Goal: Task Accomplishment & Management: Manage account settings

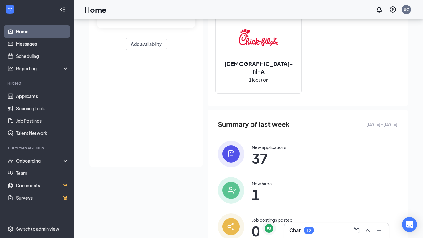
scroll to position [74, 0]
click at [34, 96] on link "Applicants" at bounding box center [42, 96] width 53 height 12
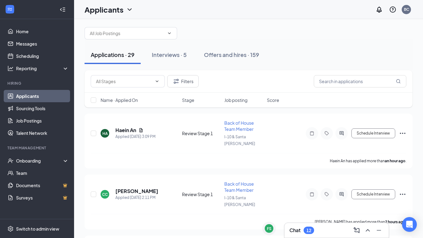
scroll to position [6, 0]
click at [179, 50] on button "Interviews · 5" at bounding box center [169, 54] width 47 height 19
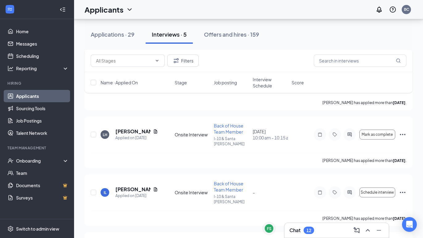
scroll to position [56, 0]
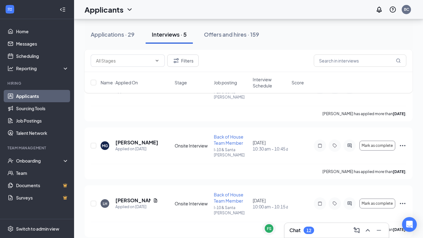
click at [269, 79] on span "Interview Schedule" at bounding box center [270, 83] width 35 height 12
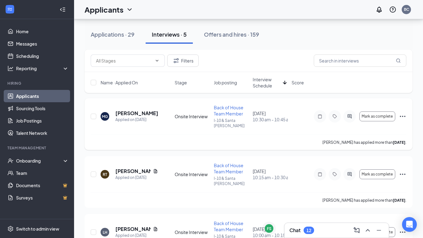
scroll to position [35, 0]
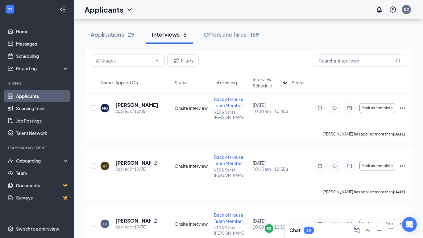
click at [285, 84] on icon "ArrowDown" at bounding box center [285, 83] width 4 height 4
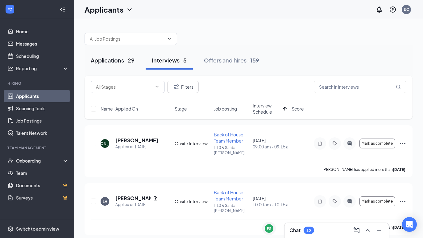
scroll to position [0, 0]
click at [97, 61] on div "Applications · 29" at bounding box center [113, 60] width 44 height 8
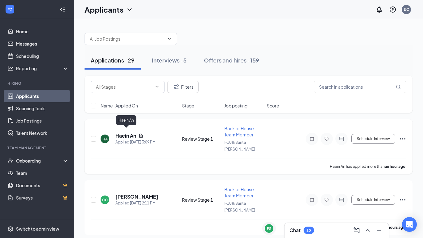
click at [125, 134] on h5 "Haein An" at bounding box center [125, 136] width 21 height 7
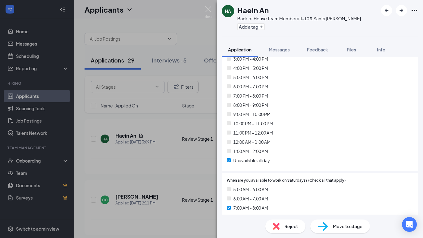
scroll to position [2472, 0]
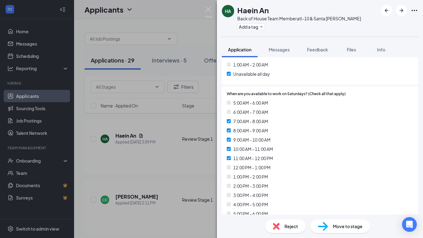
click at [284, 222] on div "Reject" at bounding box center [285, 227] width 40 height 14
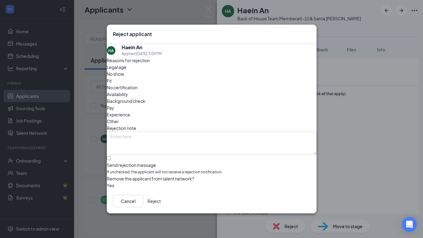
click at [128, 91] on span "Availability" at bounding box center [117, 94] width 21 height 7
click at [161, 202] on button "Reject" at bounding box center [153, 201] width 13 height 12
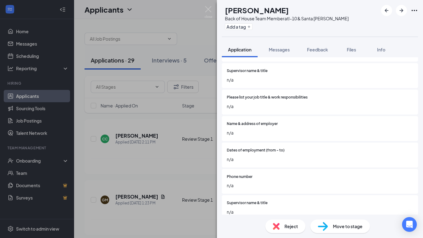
scroll to position [303, 0]
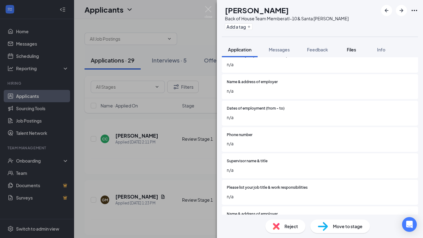
click at [354, 51] on span "Files" at bounding box center [351, 50] width 9 height 6
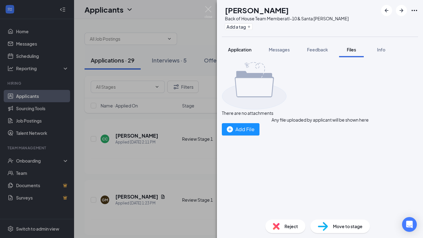
click at [234, 52] on span "Application" at bounding box center [239, 50] width 23 height 6
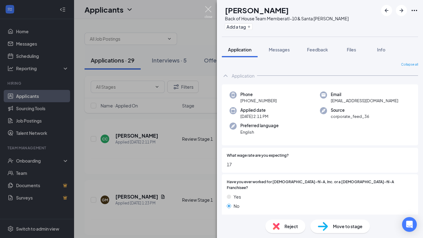
click at [206, 7] on img at bounding box center [209, 12] width 8 height 12
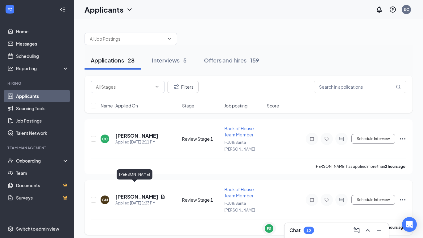
click at [131, 194] on h5 "[PERSON_NAME]" at bounding box center [136, 197] width 43 height 7
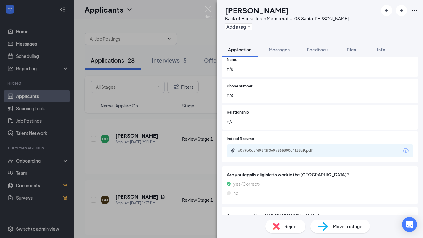
scroll to position [1044, 0]
click at [284, 148] on div "c0a9b0eaf698f3f069a365390c4f18a9.pdf" at bounding box center [281, 150] width 86 height 5
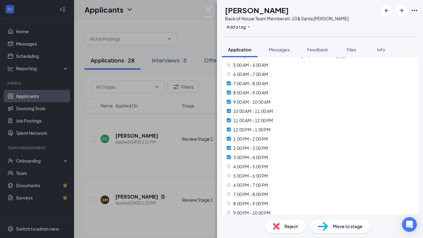
scroll to position [2482, 0]
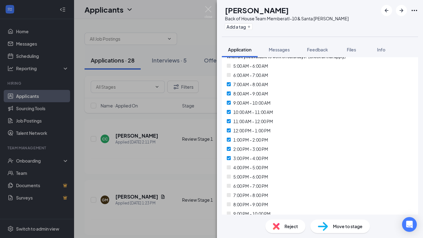
click at [281, 228] on div "Reject" at bounding box center [285, 227] width 40 height 14
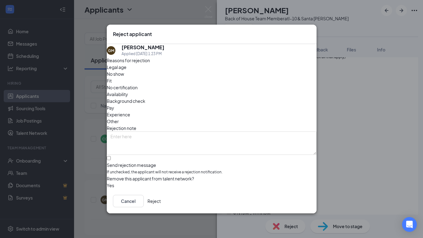
click at [128, 91] on span "Availability" at bounding box center [117, 94] width 21 height 7
click at [161, 201] on button "Reject" at bounding box center [153, 201] width 13 height 12
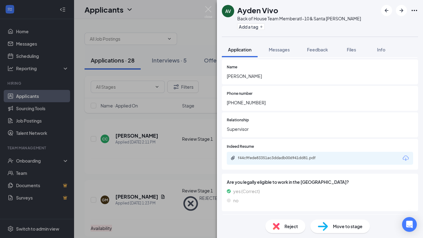
scroll to position [1026, 0]
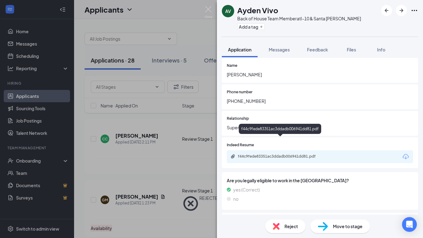
click at [270, 151] on div "f44c9fede83351ac3ddadb006941dd81.pdf" at bounding box center [320, 157] width 186 height 13
click at [270, 154] on div "f44c9fede83351ac3ddadb006941dd81.pdf" at bounding box center [281, 156] width 86 height 5
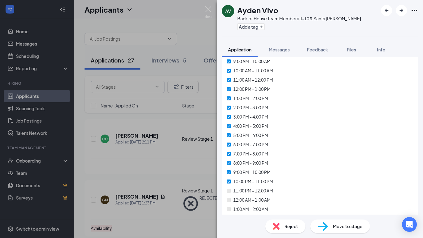
scroll to position [2509, 0]
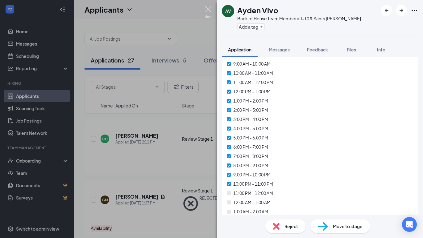
click at [209, 11] on img at bounding box center [209, 12] width 8 height 12
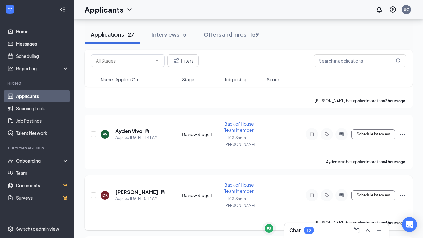
scroll to position [64, 0]
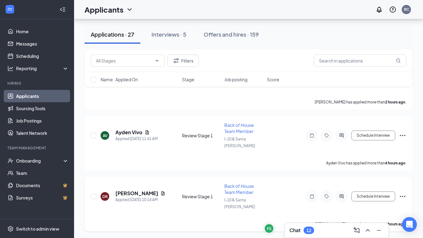
click at [242, 184] on span "Back of House Team Member" at bounding box center [239, 190] width 30 height 12
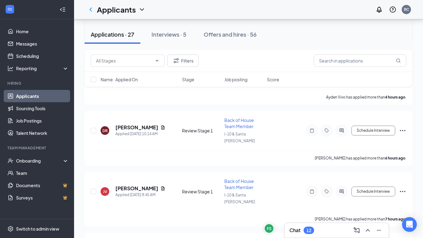
scroll to position [148, 0]
click at [240, 117] on span "Back of House Team Member" at bounding box center [239, 123] width 30 height 12
click at [235, 117] on span "Back of House Team Member" at bounding box center [239, 123] width 30 height 12
click at [126, 124] on h5 "[PERSON_NAME]" at bounding box center [136, 127] width 43 height 7
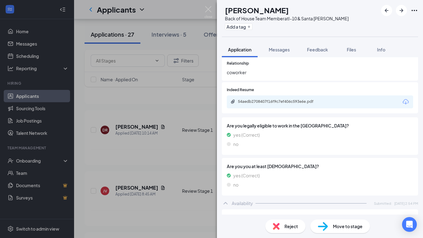
scroll to position [1105, 0]
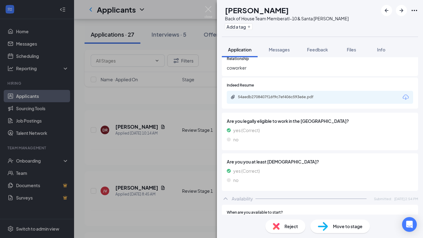
click at [300, 95] on div "54aedb2708407f16f9c7ef406c593e6e.pdf" at bounding box center [280, 98] width 100 height 6
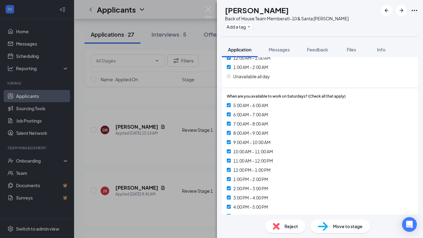
scroll to position [2528, 0]
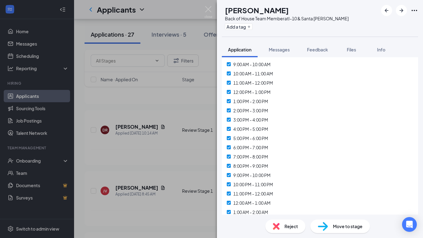
click at [208, 10] on img at bounding box center [209, 12] width 8 height 12
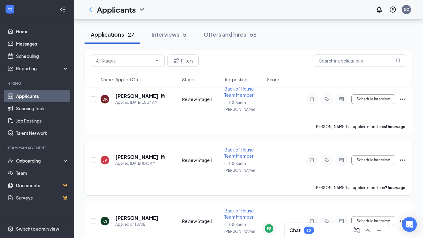
scroll to position [192, 0]
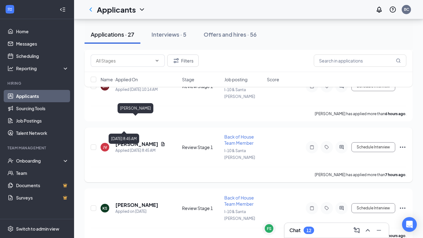
click at [138, 141] on h5 "[PERSON_NAME]" at bounding box center [136, 144] width 43 height 7
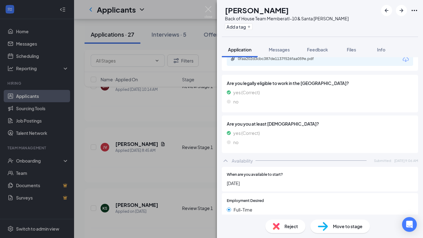
scroll to position [1011, 0]
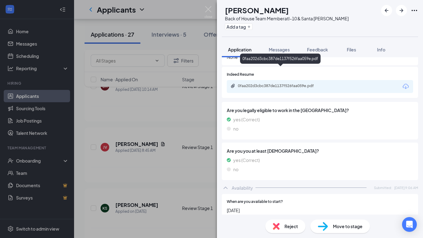
click at [279, 84] on div "0faa202d3cbc387de1137f526faa059e.pdf" at bounding box center [281, 86] width 86 height 5
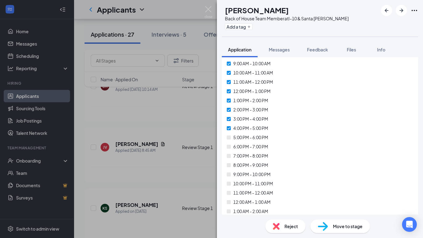
click at [278, 228] on img at bounding box center [276, 226] width 7 height 7
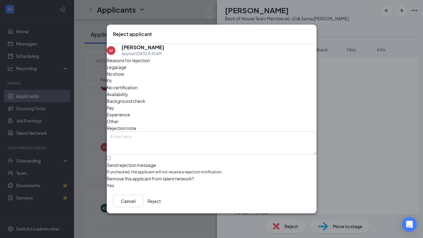
click at [128, 91] on span "Availability" at bounding box center [117, 94] width 21 height 7
click at [161, 202] on button "Reject" at bounding box center [153, 201] width 13 height 12
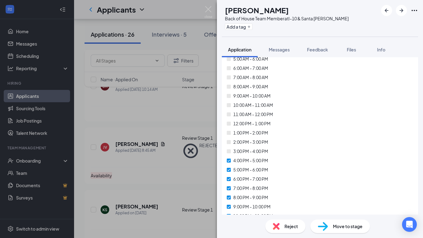
scroll to position [1991, 0]
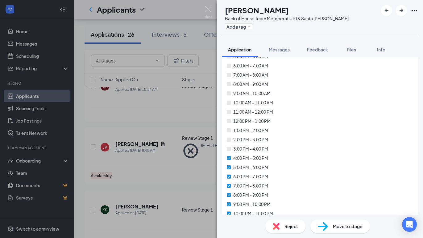
click at [210, 13] on img at bounding box center [209, 12] width 8 height 12
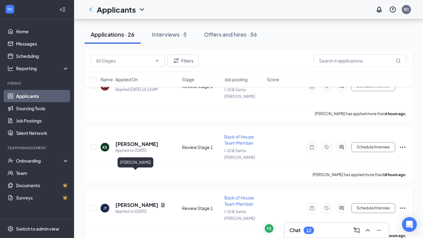
click at [125, 202] on h5 "[PERSON_NAME]" at bounding box center [136, 205] width 43 height 7
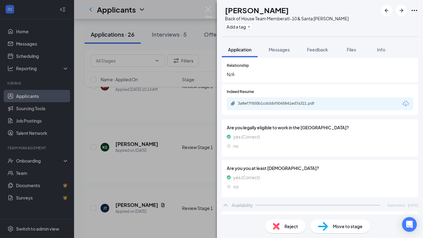
scroll to position [1171, 0]
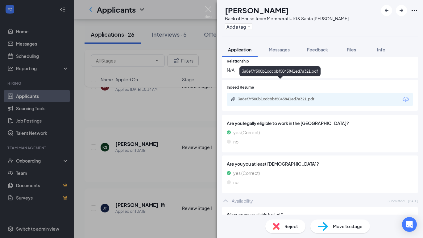
click at [293, 97] on div "3a8ef7f500b1cdcbbf5045841ed7a321.pdf" at bounding box center [281, 99] width 86 height 5
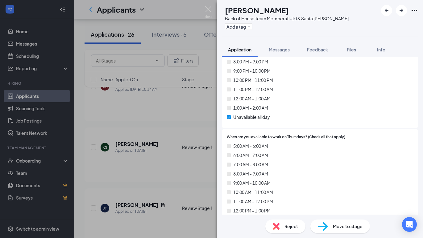
scroll to position [2014, 0]
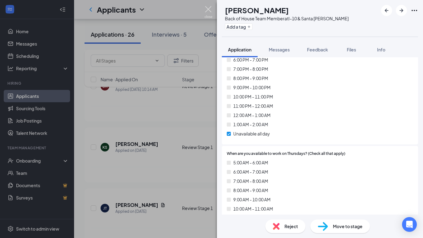
click at [206, 9] on img at bounding box center [209, 12] width 8 height 12
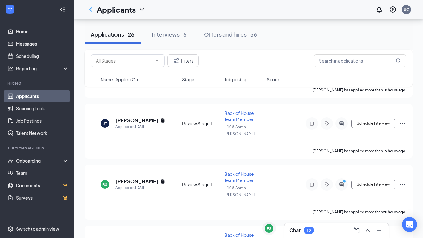
scroll to position [285, 0]
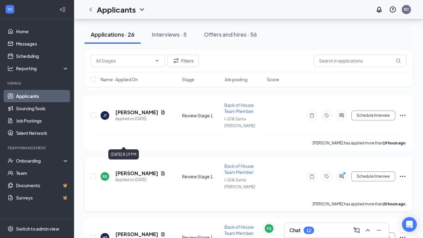
click at [142, 170] on h5 "[PERSON_NAME]" at bounding box center [136, 173] width 43 height 7
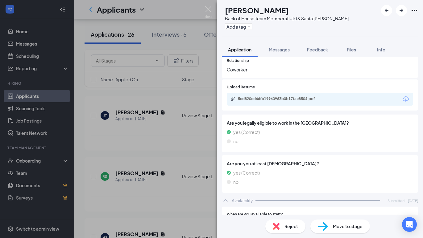
scroll to position [1103, 0]
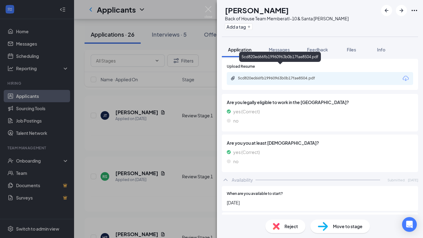
click at [271, 76] on div "5cd820ed66fb19960963b0b17fae8504.pdf" at bounding box center [281, 78] width 86 height 5
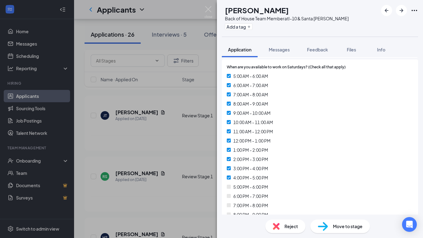
scroll to position [2514, 0]
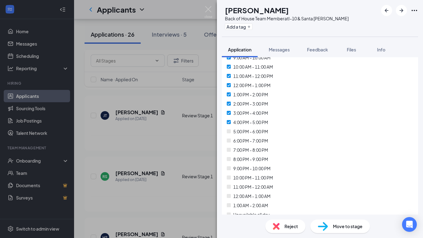
click at [279, 226] on img at bounding box center [276, 226] width 7 height 7
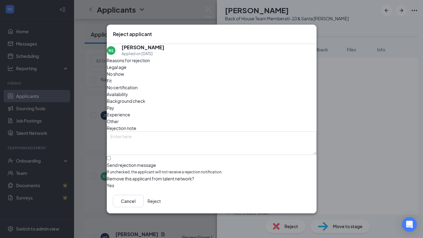
click at [128, 91] on span "Availability" at bounding box center [117, 94] width 21 height 7
click at [161, 200] on button "Reject" at bounding box center [153, 201] width 13 height 12
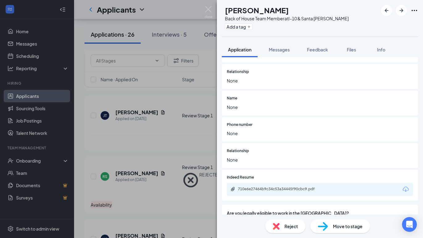
scroll to position [1024, 0]
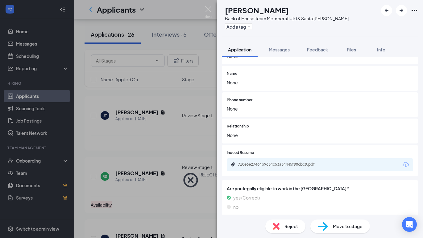
click at [299, 159] on div "710e6e27464b9c34c53a34445f90cbc9.pdf" at bounding box center [320, 165] width 186 height 13
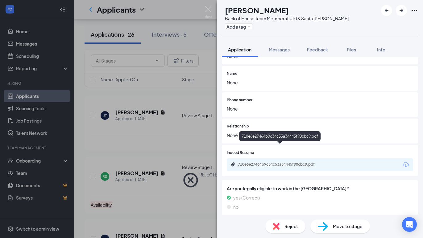
click at [297, 162] on div "710e6e27464b9c34c53a34445f90cbc9.pdf" at bounding box center [281, 164] width 86 height 5
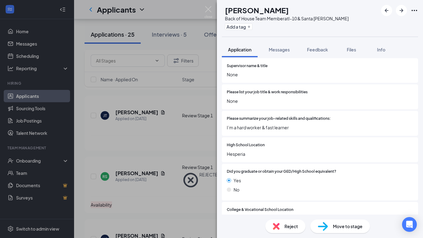
scroll to position [351, 0]
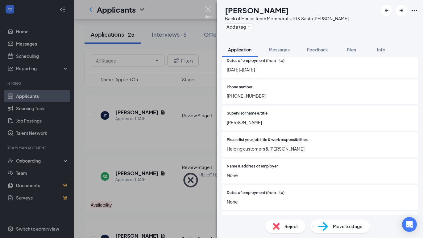
click at [207, 9] on img at bounding box center [209, 12] width 8 height 12
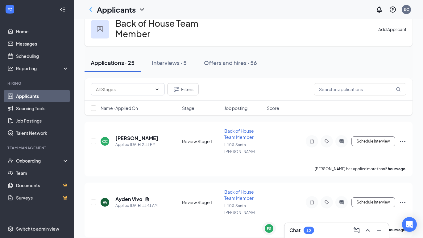
scroll to position [15, 0]
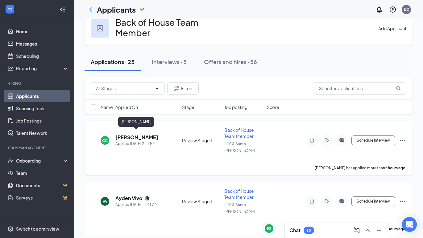
click at [143, 134] on h5 "[PERSON_NAME]" at bounding box center [136, 137] width 43 height 7
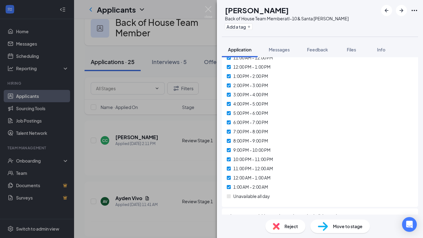
scroll to position [1691, 0]
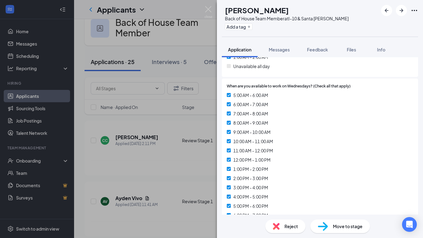
click at [288, 221] on div "Reject" at bounding box center [285, 227] width 40 height 14
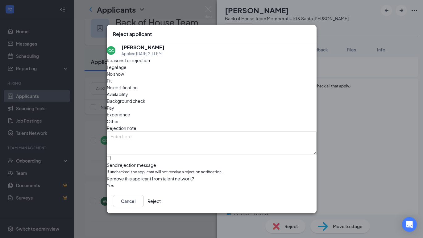
click at [310, 31] on icon "Cross" at bounding box center [310, 31] width 0 height 0
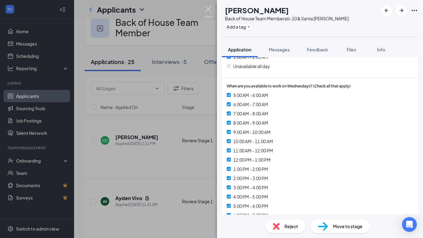
click at [210, 8] on img at bounding box center [209, 12] width 8 height 12
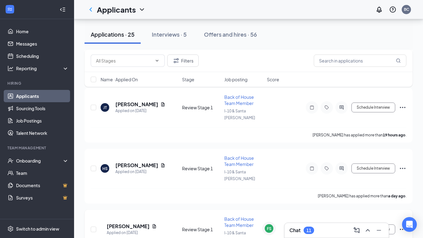
scroll to position [312, 0]
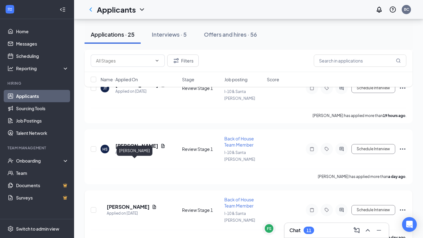
click at [134, 204] on h5 "[PERSON_NAME]" at bounding box center [128, 207] width 43 height 7
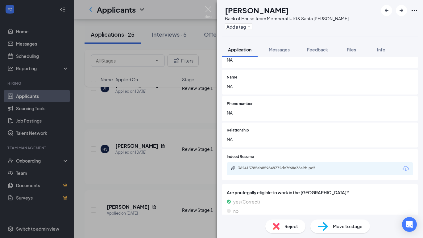
scroll to position [934, 0]
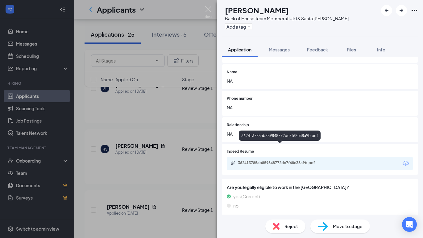
click at [288, 139] on div "362413785ab859848772dc7f68e38a9b.pdf" at bounding box center [280, 136] width 82 height 10
click at [287, 161] on div "362413785ab859848772dc7f68e38a9b.pdf" at bounding box center [281, 163] width 86 height 5
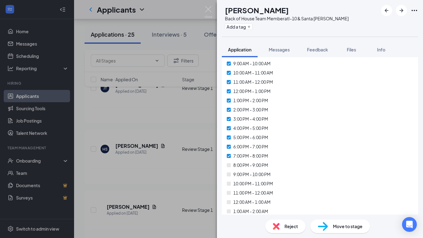
scroll to position [2424, 0]
click at [278, 224] on img at bounding box center [276, 226] width 7 height 7
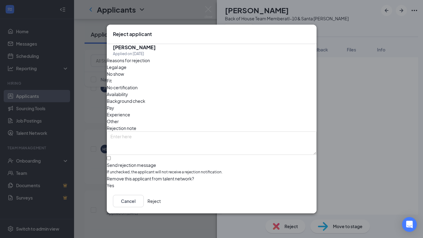
click at [128, 91] on span "Availability" at bounding box center [117, 94] width 21 height 7
click at [161, 200] on button "Reject" at bounding box center [153, 201] width 13 height 12
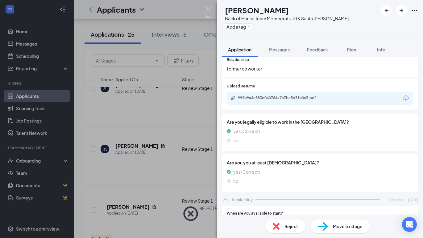
scroll to position [1187, 0]
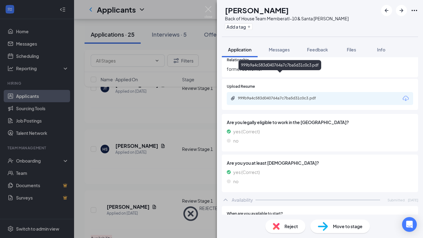
click at [270, 96] on div "999b9a4c583d040764a7c7ba5d31c0c3.pdf" at bounding box center [281, 98] width 86 height 5
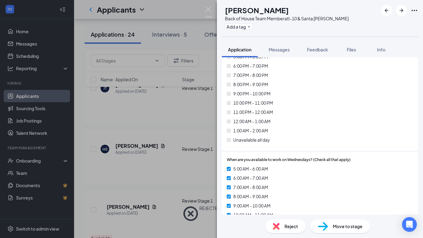
scroll to position [1695, 0]
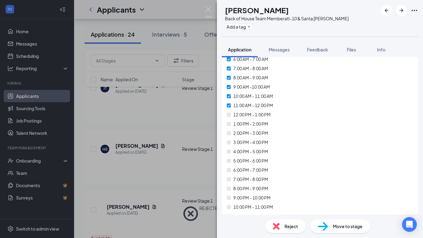
click at [279, 229] on img at bounding box center [276, 226] width 7 height 7
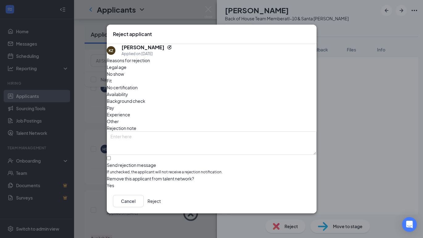
click at [128, 91] on span "Availability" at bounding box center [117, 94] width 21 height 7
click at [161, 198] on button "Reject" at bounding box center [153, 201] width 13 height 12
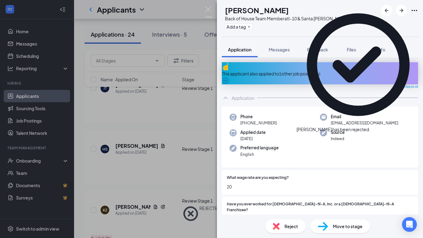
click at [370, 126] on icon "Cross" at bounding box center [370, 126] width 0 height 0
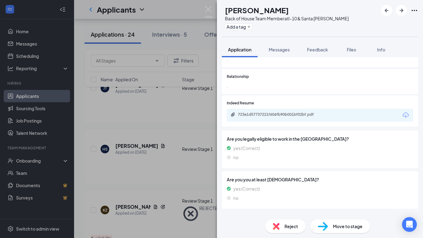
scroll to position [1018, 0]
click at [279, 109] on div "723e1d57737221f606fb90b001bf02bf.pdf" at bounding box center [320, 115] width 186 height 13
click at [279, 113] on div "723e1d57737221f606fb90b001bf02bf.pdf" at bounding box center [281, 115] width 86 height 5
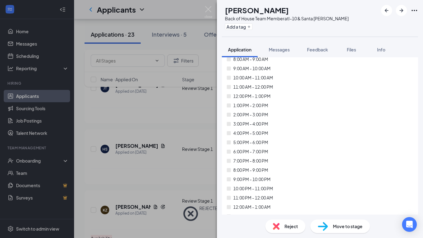
click at [281, 229] on div "Reject" at bounding box center [285, 227] width 40 height 14
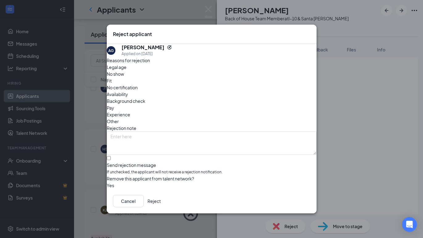
click at [128, 91] on span "Availability" at bounding box center [117, 94] width 21 height 7
click at [161, 202] on button "Reject" at bounding box center [153, 201] width 13 height 12
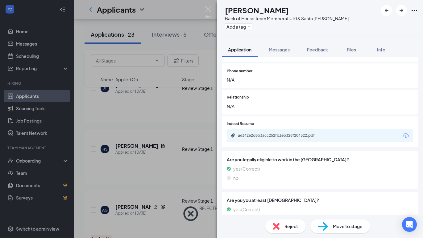
scroll to position [1057, 0]
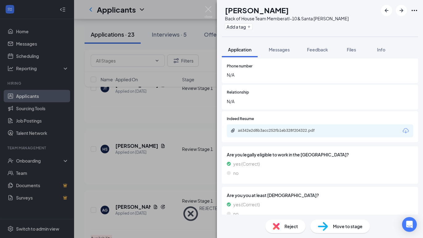
click at [279, 125] on div "a6342e2d8b3acc252fb1eb328f204322.pdf" at bounding box center [320, 131] width 186 height 13
click at [278, 128] on div "a6342e2d8b3acc252fb1eb328f204322.pdf" at bounding box center [281, 130] width 86 height 5
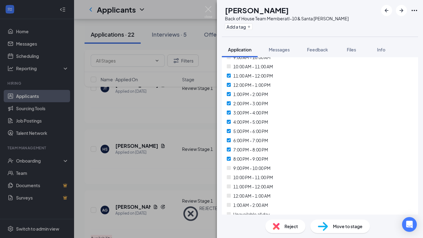
scroll to position [2514, 0]
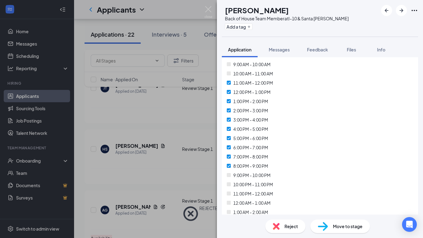
click at [280, 223] on div "Reject" at bounding box center [285, 227] width 40 height 14
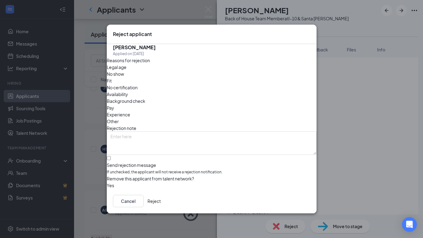
click at [128, 91] on span "Availability" at bounding box center [117, 94] width 21 height 7
click at [161, 206] on button "Reject" at bounding box center [153, 201] width 13 height 12
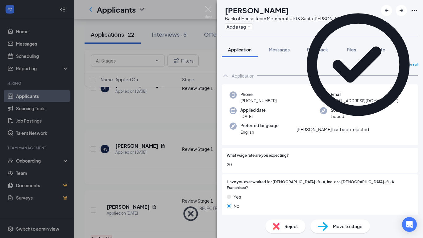
click at [370, 126] on icon "Cross" at bounding box center [370, 126] width 0 height 0
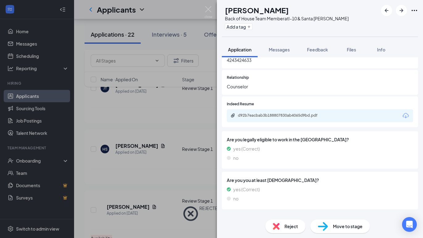
scroll to position [1013, 0]
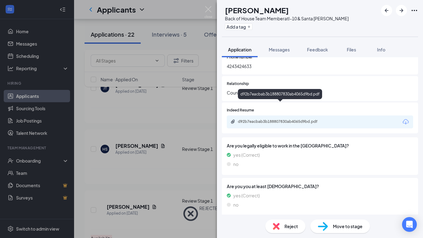
click at [296, 119] on div "d92b7eacbab3b188807830ab4065d9bd.pdf" at bounding box center [281, 121] width 86 height 5
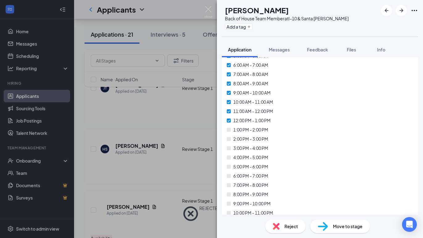
scroll to position [2195, 0]
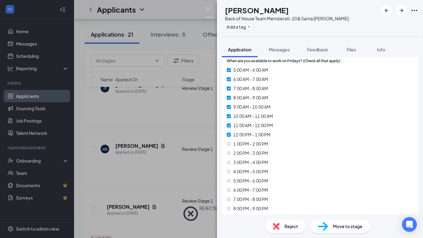
click at [281, 225] on div "Reject" at bounding box center [285, 227] width 40 height 14
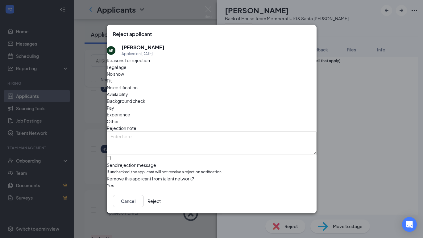
click at [128, 91] on span "Availability" at bounding box center [117, 94] width 21 height 7
click at [161, 205] on button "Reject" at bounding box center [153, 201] width 13 height 12
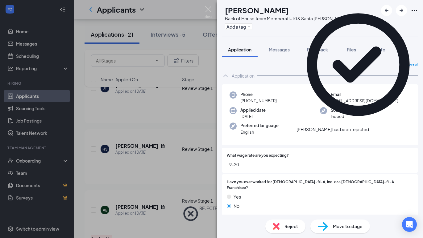
click at [376, 128] on icon "Cross" at bounding box center [374, 130] width 4 height 4
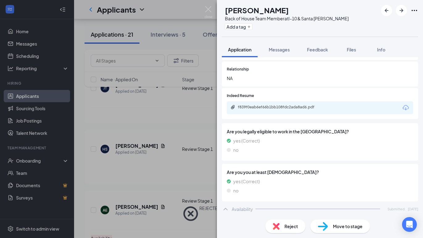
scroll to position [991, 0]
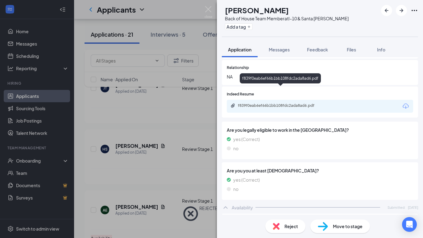
click at [267, 103] on div "f839f0eab6ef66b1bb108fdc2ada8ad6.pdf" at bounding box center [281, 105] width 86 height 5
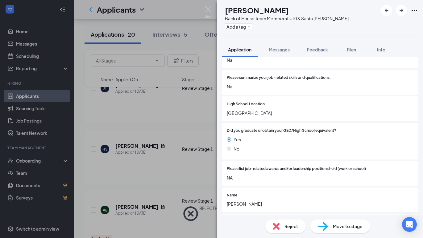
scroll to position [576, 0]
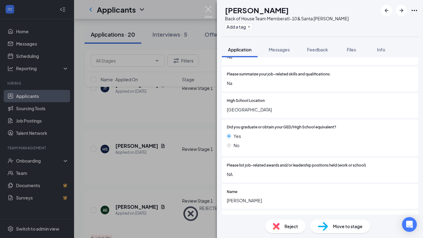
click at [209, 11] on img at bounding box center [209, 12] width 8 height 12
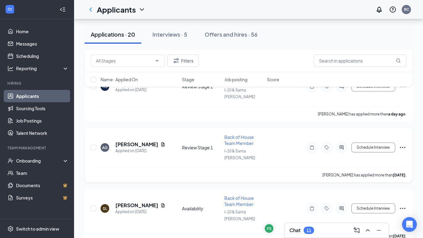
scroll to position [378, 0]
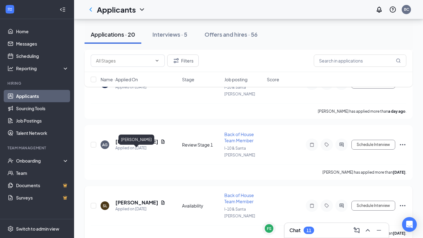
click at [143, 200] on h5 "[PERSON_NAME]" at bounding box center [136, 203] width 43 height 7
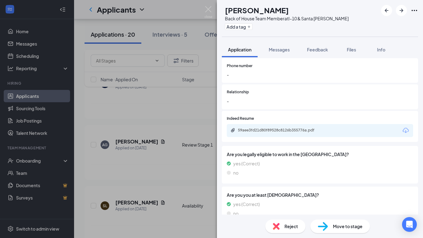
scroll to position [1098, 0]
click at [289, 125] on div "59aee3fd21d80f89528c8126b355776a.pdf" at bounding box center [320, 131] width 186 height 13
click at [279, 128] on div "59aee3fd21d80f89528c8126b355776a.pdf" at bounding box center [280, 131] width 100 height 6
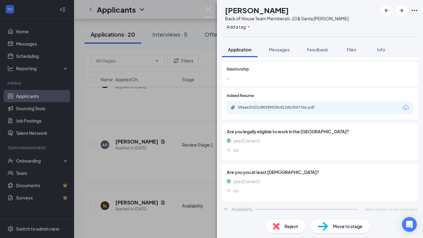
scroll to position [1098, 0]
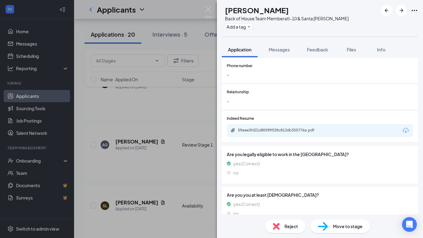
click at [283, 225] on div "Reject" at bounding box center [285, 227] width 40 height 14
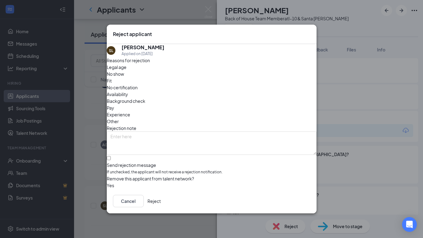
click at [128, 91] on span "Availability" at bounding box center [117, 94] width 21 height 7
click at [161, 199] on button "Reject" at bounding box center [153, 201] width 13 height 12
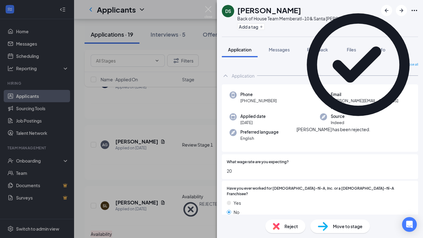
click at [376, 128] on icon "Cross" at bounding box center [374, 130] width 4 height 4
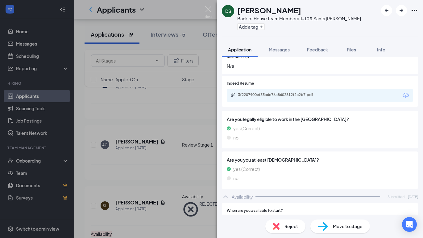
scroll to position [1036, 0]
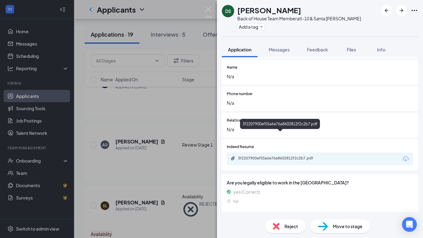
click at [295, 156] on div "3f2207900ef55a6e76a8602812f2c2b7.pdf" at bounding box center [281, 158] width 86 height 5
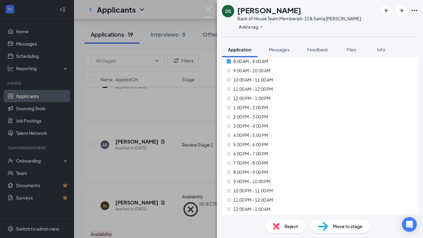
click at [292, 225] on span "Reject" at bounding box center [291, 226] width 14 height 7
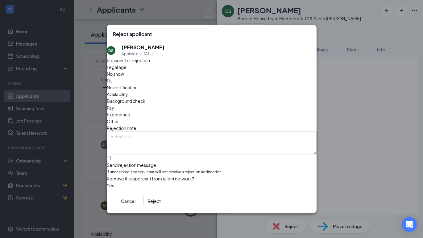
click at [128, 91] on span "Availability" at bounding box center [117, 94] width 21 height 7
click at [161, 202] on button "Reject" at bounding box center [153, 201] width 13 height 12
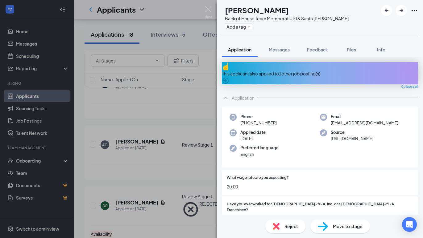
click at [404, 67] on div "This applicant also applied to 1 other job posting(s)" at bounding box center [320, 73] width 196 height 22
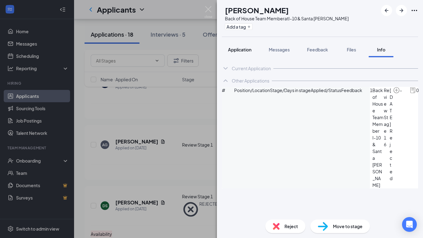
click at [242, 52] on span "Application" at bounding box center [239, 50] width 23 height 6
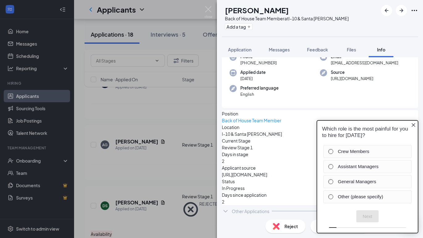
click at [412, 124] on icon "Close button" at bounding box center [413, 125] width 4 height 4
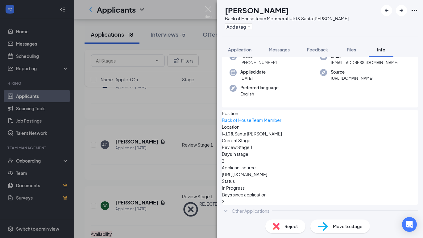
scroll to position [28, 0]
click at [243, 49] on span "Application" at bounding box center [239, 50] width 23 height 6
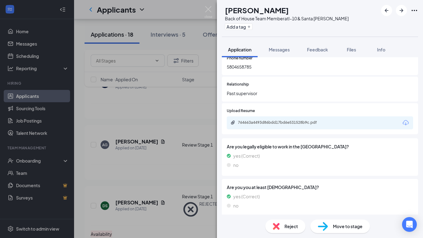
scroll to position [1153, 0]
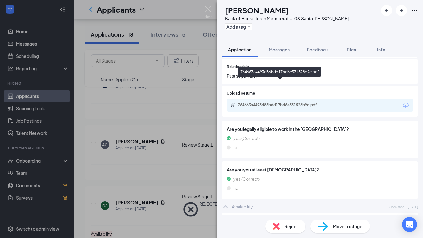
click at [298, 103] on div "764663a4493d86bdd17bd6e531528b9c.pdf" at bounding box center [281, 105] width 86 height 5
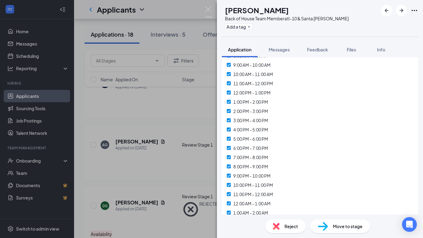
scroll to position [2579, 0]
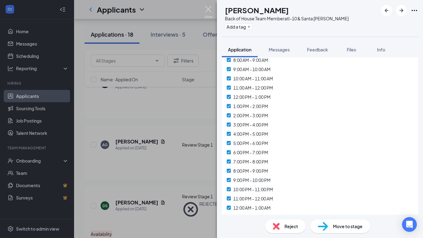
click at [208, 8] on img at bounding box center [209, 12] width 8 height 12
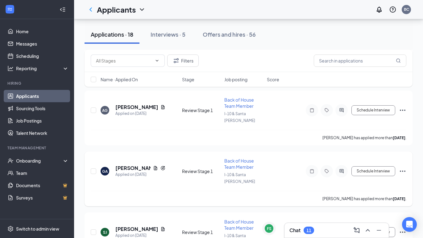
scroll to position [431, 0]
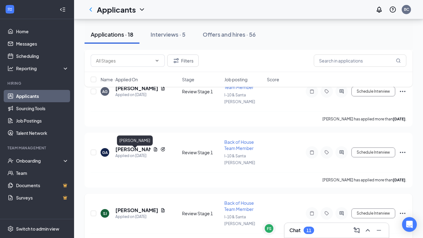
click at [137, 207] on h5 "[PERSON_NAME]" at bounding box center [136, 210] width 43 height 7
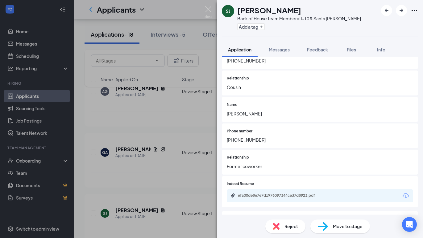
scroll to position [1093, 0]
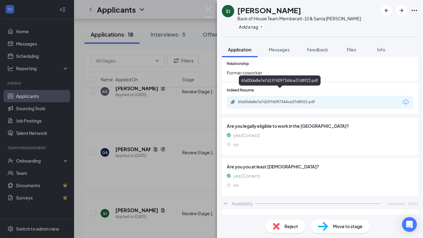
click at [290, 100] on div "6fa00de8e7e7d1976097344ce37d8923.pdf" at bounding box center [281, 102] width 86 height 5
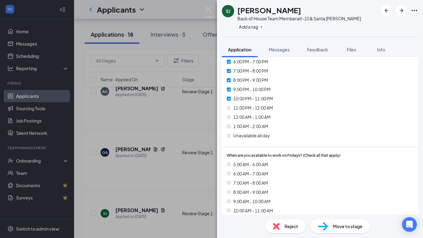
scroll to position [2156, 0]
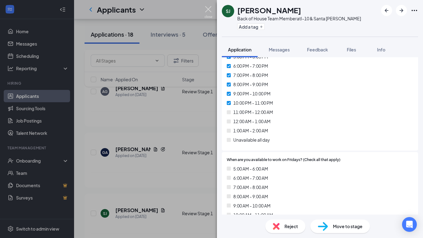
click at [211, 10] on img at bounding box center [209, 12] width 8 height 12
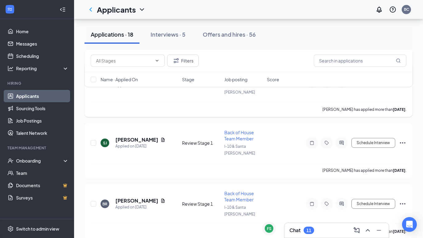
scroll to position [502, 0]
click at [126, 198] on h5 "[PERSON_NAME]" at bounding box center [136, 201] width 43 height 7
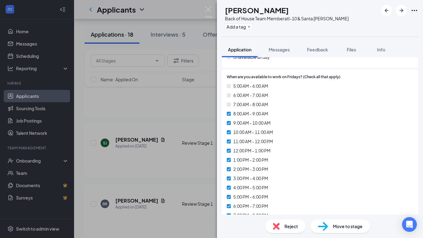
scroll to position [2315, 0]
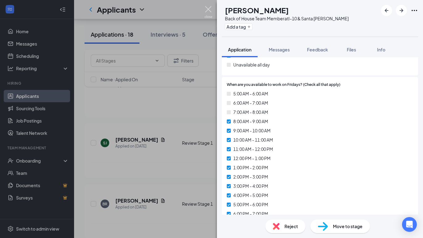
click at [209, 6] on img at bounding box center [209, 12] width 8 height 12
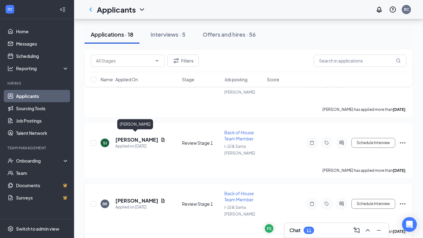
click at [135, 198] on h5 "[PERSON_NAME]" at bounding box center [136, 201] width 43 height 7
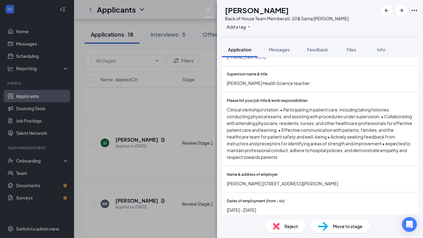
scroll to position [688, 0]
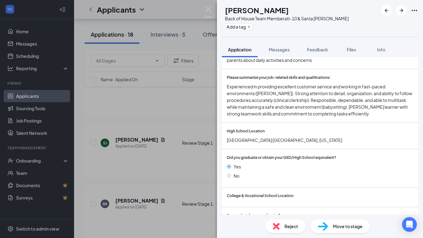
click at [279, 225] on img at bounding box center [276, 226] width 7 height 7
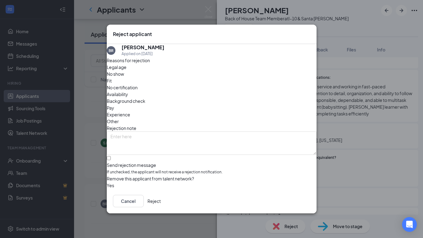
click at [119, 118] on span "Other" at bounding box center [113, 121] width 12 height 7
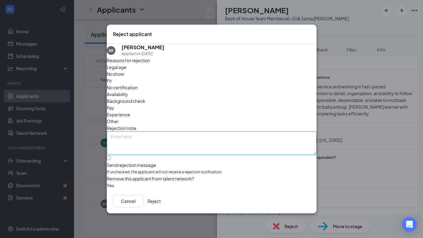
click at [157, 132] on textarea at bounding box center [212, 143] width 210 height 23
drag, startPoint x: 150, startPoint y: 127, endPoint x: 108, endPoint y: 115, distance: 43.9
click at [108, 115] on div "BR [PERSON_NAME] Applied on [DATE] Reasons for rejection Legal age No show Fit …" at bounding box center [212, 116] width 210 height 145
click at [179, 132] on textarea "Shows a history of leaving jobs under 1 year" at bounding box center [212, 143] width 210 height 23
click at [184, 132] on textarea "Shows a history of leaving jobs only being there for under 1 year" at bounding box center [212, 143] width 210 height 23
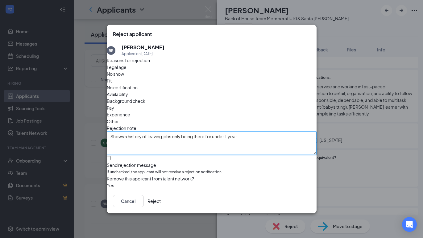
click at [184, 132] on textarea "Shows a history of leaving jobs only being there for under 1 year" at bounding box center [212, 143] width 210 height 23
type textarea "Shows a history of leaving jobs after being there for under 1 year"
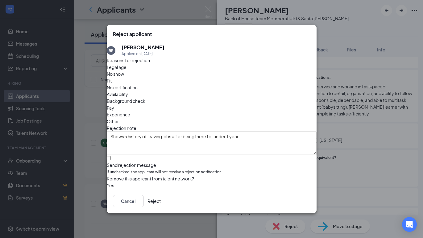
click at [161, 204] on button "Reject" at bounding box center [153, 201] width 13 height 12
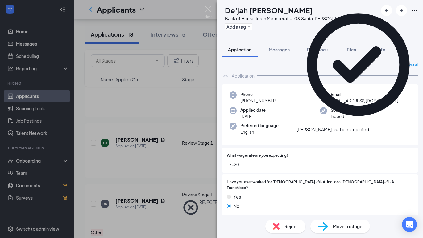
click at [370, 126] on icon "Cross" at bounding box center [370, 126] width 0 height 0
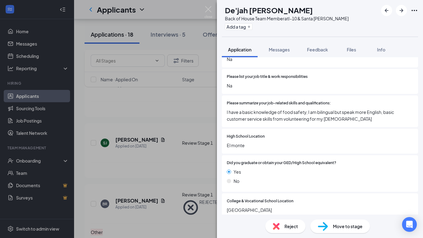
scroll to position [542, 0]
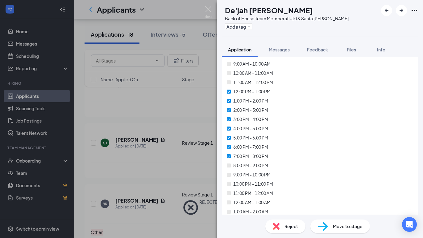
click at [285, 224] on span "Reject" at bounding box center [291, 226] width 14 height 7
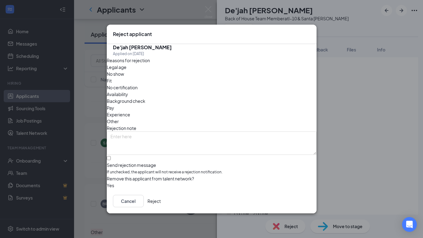
click at [128, 91] on span "Availability" at bounding box center [117, 94] width 21 height 7
click at [161, 208] on button "Reject" at bounding box center [153, 201] width 13 height 12
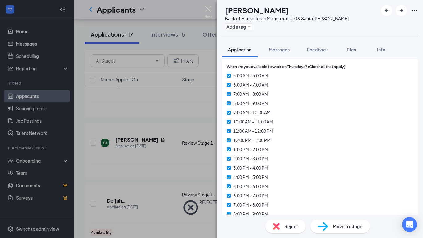
scroll to position [1743, 0]
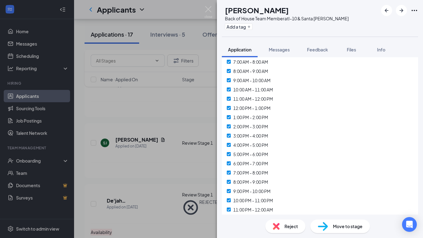
click at [203, 7] on div "CC [PERSON_NAME] Back of House Team Member at I-10 & Santa [PERSON_NAME] Add a …" at bounding box center [211, 119] width 423 height 238
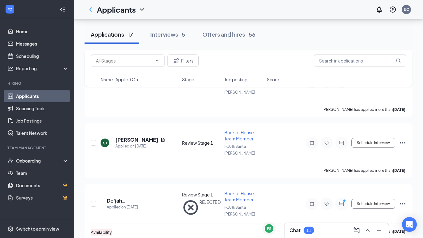
click at [210, 7] on div "Applicants BC" at bounding box center [248, 9] width 349 height 19
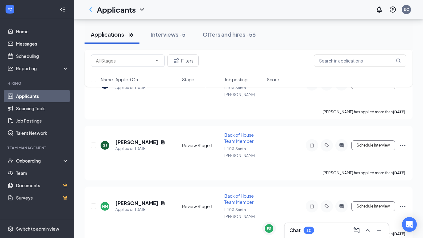
scroll to position [502, 0]
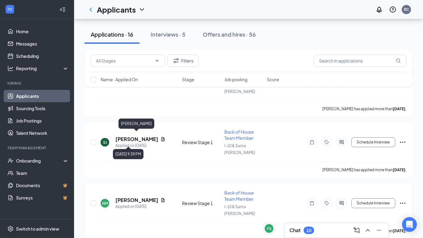
click at [131, 197] on h5 "[PERSON_NAME]" at bounding box center [136, 200] width 43 height 7
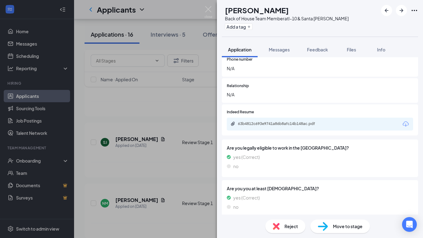
scroll to position [986, 0]
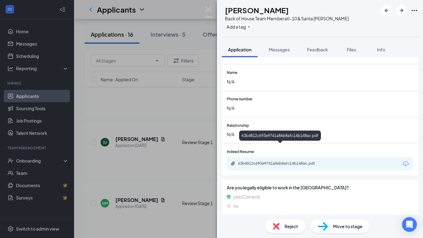
click at [284, 142] on div "63b4812c693e9741a86b8afc14b148ac.pdf" at bounding box center [280, 137] width 82 height 13
click at [280, 158] on div "63b4812c693e9741a86b8afc14b148ac.pdf" at bounding box center [320, 164] width 186 height 13
click at [276, 161] on div "63b4812c693e9741a86b8afc14b148ac.pdf" at bounding box center [281, 163] width 86 height 5
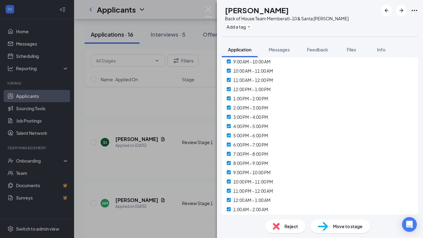
scroll to position [2476, 0]
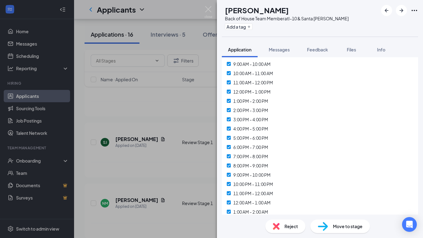
click at [213, 7] on div "NM [PERSON_NAME] Back of House Team Member at I-10 & Santa [PERSON_NAME] Add a …" at bounding box center [211, 119] width 423 height 238
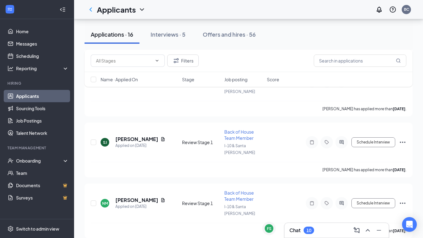
click at [209, 9] on div "Applicants BC" at bounding box center [248, 9] width 349 height 19
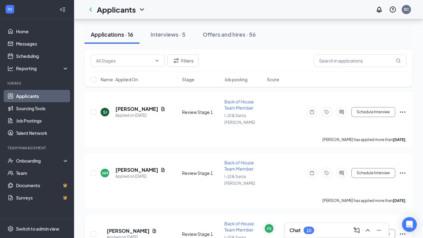
scroll to position [534, 0]
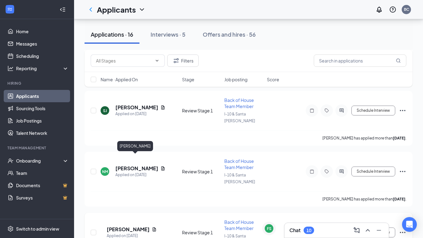
click at [136, 226] on h5 "[PERSON_NAME]" at bounding box center [128, 229] width 43 height 7
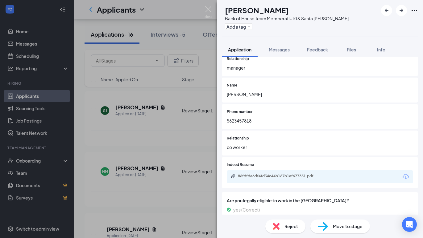
scroll to position [921, 0]
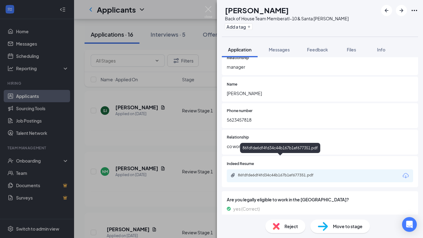
click at [263, 173] on div "86fdfde6df4fd34c44b167b1ef677351.pdf" at bounding box center [281, 175] width 86 height 5
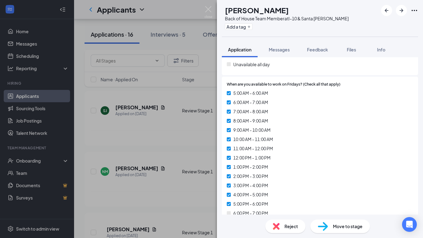
scroll to position [1810, 0]
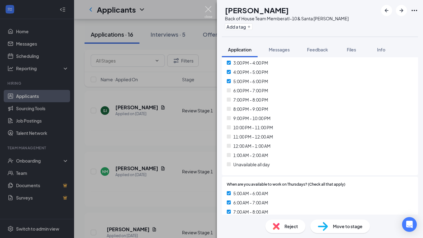
click at [208, 15] on img at bounding box center [209, 12] width 8 height 12
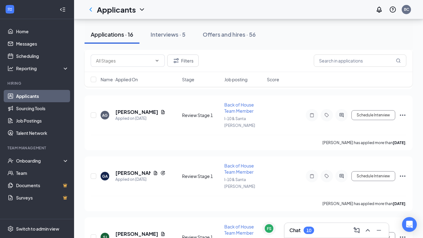
scroll to position [374, 0]
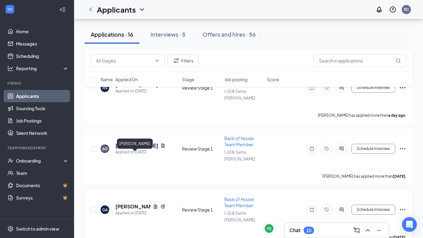
click at [123, 204] on h5 "[PERSON_NAME]" at bounding box center [132, 207] width 35 height 7
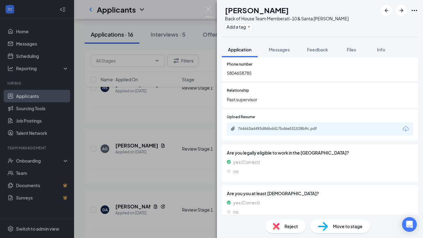
scroll to position [1146, 0]
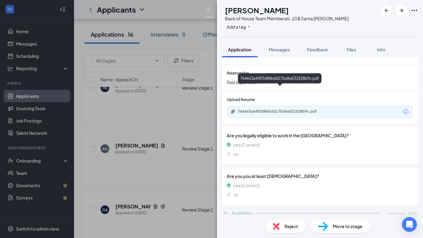
click at [271, 109] on div "764663a4493d86bdd17bd6e531528b9c.pdf" at bounding box center [281, 111] width 86 height 5
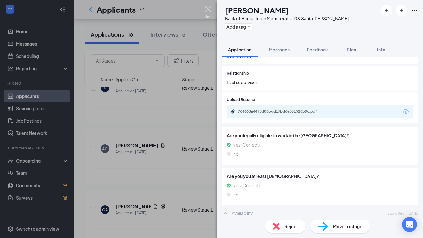
click at [211, 9] on img at bounding box center [209, 12] width 8 height 12
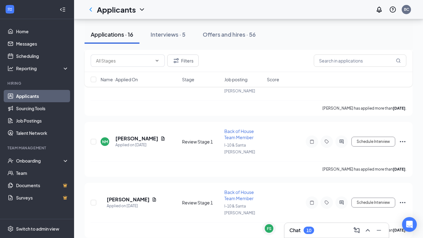
scroll to position [565, 0]
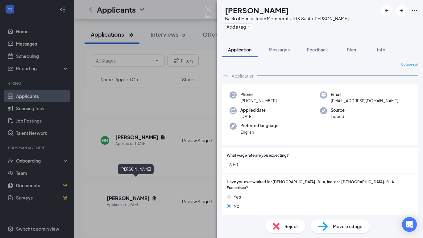
click at [146, 130] on div "JS [PERSON_NAME] Back of House Team Member at I-10 & Santa [PERSON_NAME] Add a …" at bounding box center [211, 119] width 423 height 238
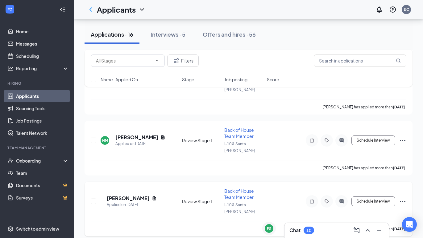
click at [133, 195] on h5 "[PERSON_NAME]" at bounding box center [128, 198] width 43 height 7
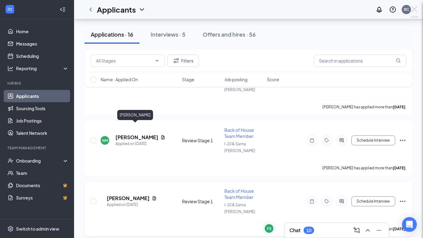
click at [131, 128] on div "VT [PERSON_NAME] Back of House Team Member at I-10 & Santa [PERSON_NAME] Add a …" at bounding box center [211, 119] width 423 height 238
click at [129, 195] on h5 "[PERSON_NAME]" at bounding box center [128, 198] width 43 height 7
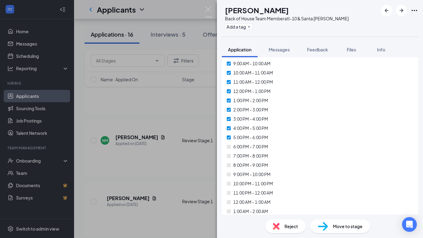
click at [270, 225] on div "Reject" at bounding box center [285, 227] width 40 height 14
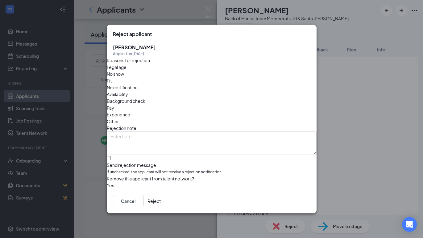
click at [128, 91] on span "Availability" at bounding box center [117, 94] width 21 height 7
click at [161, 204] on button "Reject" at bounding box center [153, 201] width 13 height 12
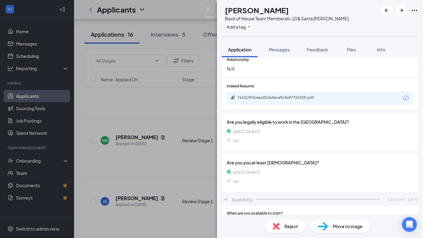
scroll to position [978, 0]
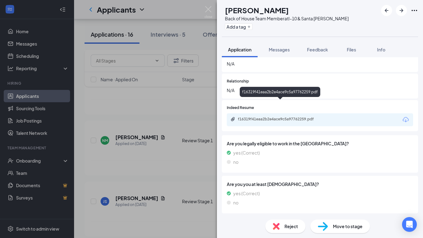
click at [293, 117] on div "f16319f41eaa2b2e4ace9c5a97762259.pdf" at bounding box center [281, 119] width 86 height 5
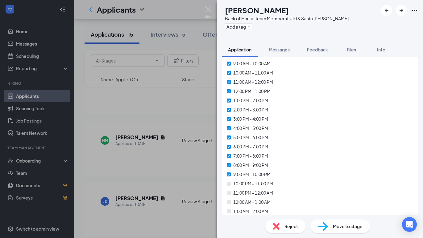
click at [274, 225] on img at bounding box center [276, 226] width 7 height 7
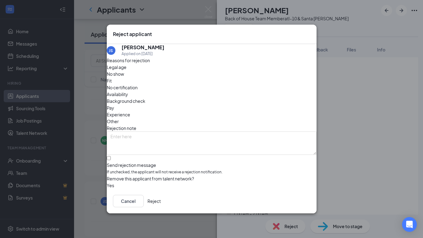
click at [128, 91] on span "Availability" at bounding box center [117, 94] width 21 height 7
click at [161, 205] on button "Reject" at bounding box center [153, 201] width 13 height 12
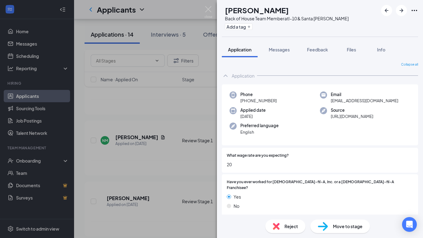
click at [383, 38] on div "MP [PERSON_NAME] Back of House Team Member at I-10 & Santa [PERSON_NAME] Add a …" at bounding box center [320, 119] width 206 height 238
click at [381, 48] on span "Info" at bounding box center [381, 50] width 8 height 6
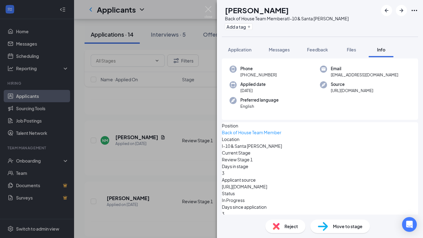
scroll to position [16, 0]
click at [241, 57] on button "Application" at bounding box center [240, 49] width 36 height 15
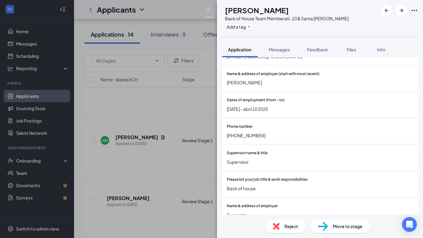
scroll to position [113, 0]
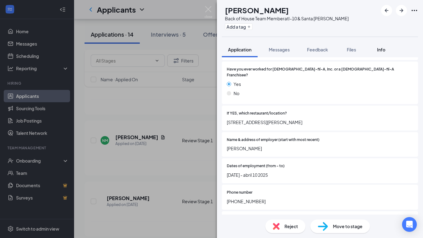
drag, startPoint x: 375, startPoint y: 49, endPoint x: 372, endPoint y: 56, distance: 7.7
click at [375, 49] on button "Info" at bounding box center [381, 49] width 25 height 15
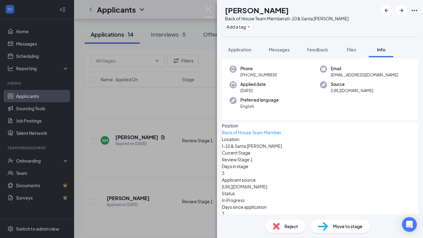
scroll to position [16, 0]
click at [238, 50] on span "Application" at bounding box center [239, 50] width 23 height 6
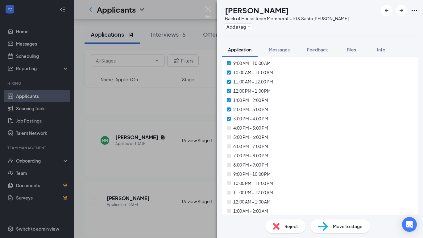
scroll to position [2429, 0]
click at [275, 225] on img at bounding box center [276, 226] width 7 height 7
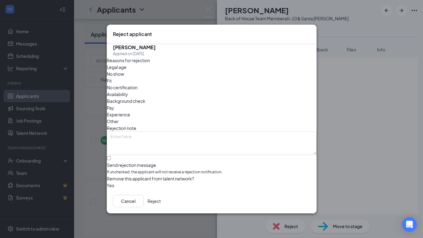
click at [161, 206] on button "Reject" at bounding box center [153, 201] width 13 height 12
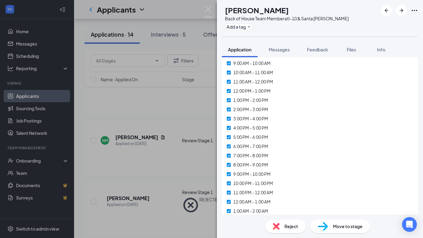
scroll to position [2428, 0]
click at [207, 11] on img at bounding box center [209, 12] width 8 height 12
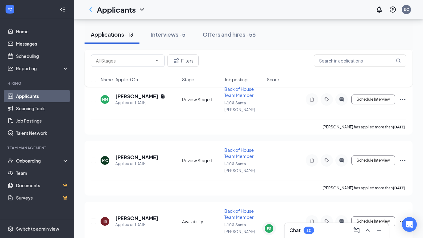
scroll to position [605, 0]
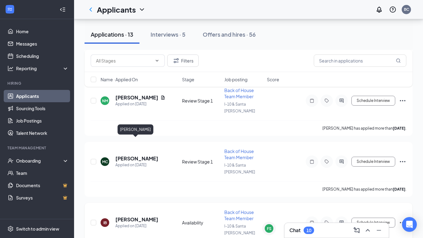
click at [133, 217] on h5 "[PERSON_NAME]" at bounding box center [136, 220] width 43 height 7
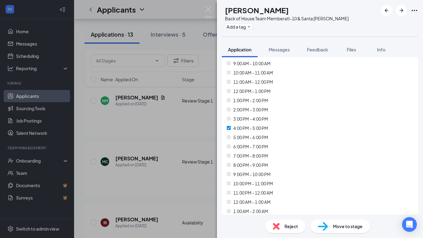
scroll to position [2481, 0]
click at [291, 227] on span "Reject" at bounding box center [291, 226] width 14 height 7
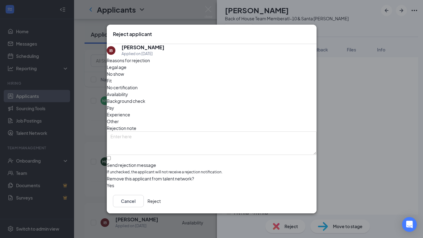
click at [128, 91] on span "Availability" at bounding box center [117, 94] width 21 height 7
click at [161, 202] on button "Reject" at bounding box center [153, 201] width 13 height 12
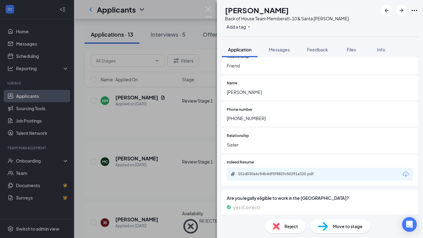
scroll to position [1090, 0]
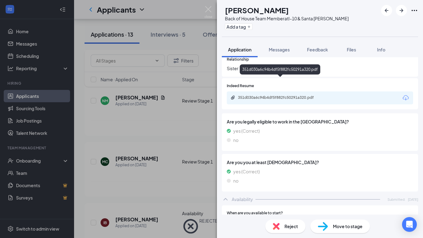
click at [299, 95] on div "351d030a6c94b4df5f882fc50291a320.pdf" at bounding box center [281, 97] width 86 height 5
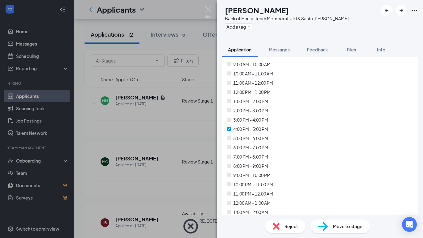
click at [274, 225] on img at bounding box center [276, 226] width 7 height 7
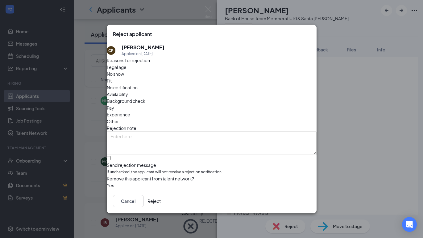
click at [128, 91] on span "Availability" at bounding box center [117, 94] width 21 height 7
click at [161, 202] on button "Reject" at bounding box center [153, 201] width 13 height 12
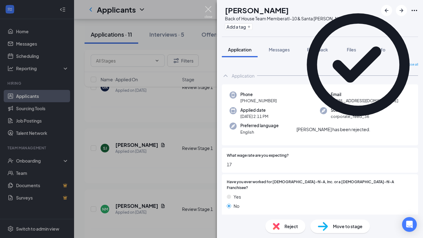
click at [210, 12] on img at bounding box center [209, 12] width 8 height 12
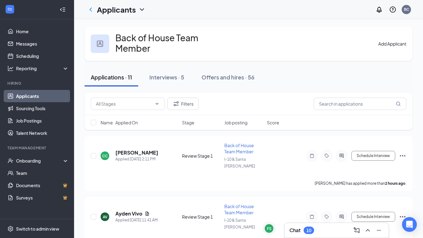
scroll to position [11, 0]
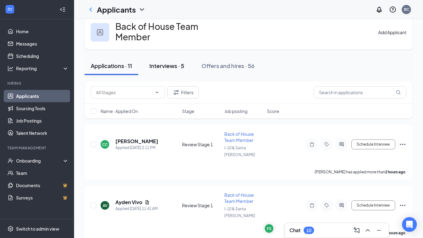
click at [167, 70] on button "Interviews · 5" at bounding box center [166, 66] width 47 height 19
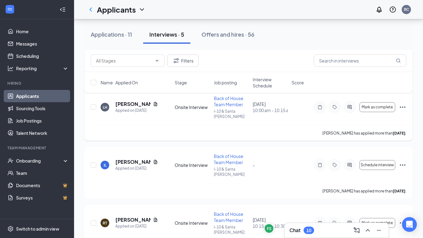
scroll to position [169, 0]
click at [46, 55] on link "Scheduling" at bounding box center [42, 56] width 53 height 12
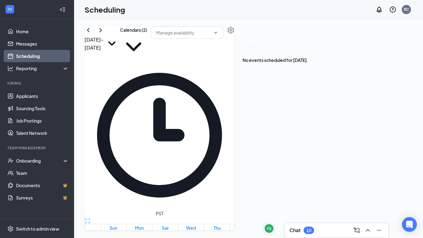
scroll to position [303, 0]
click at [234, 32] on div "[DATE] - [DATE] Calendars (2) PST Sun 14 Mon 15 Tue 16 Wed 17 Thu 18 Fri 19 Sat…" at bounding box center [160, 129] width 150 height 205
click at [211, 36] on input "text" at bounding box center [183, 32] width 55 height 7
click at [234, 34] on button "button" at bounding box center [230, 30] width 7 height 7
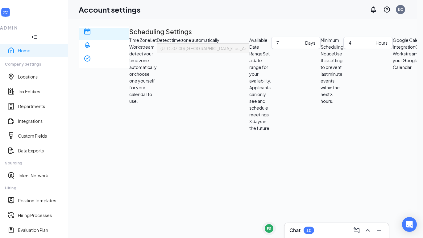
click at [26, 48] on link "Home" at bounding box center [40, 51] width 45 height 6
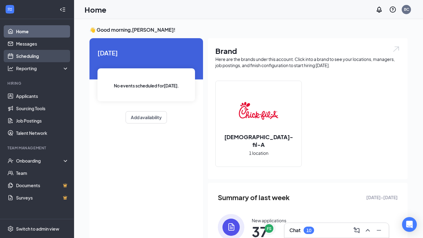
click at [41, 56] on link "Scheduling" at bounding box center [42, 56] width 53 height 12
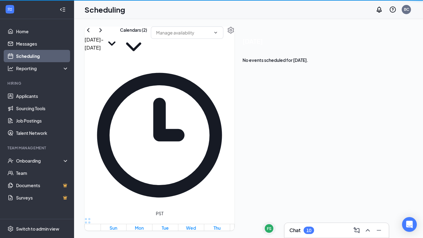
scroll to position [303, 0]
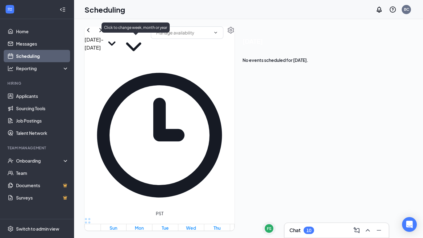
click at [120, 44] on icon "SmallChevronDown" at bounding box center [112, 43] width 16 height 16
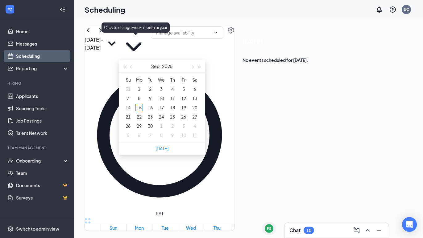
click at [115, 44] on icon "SmallChevronDown" at bounding box center [111, 44] width 7 height 4
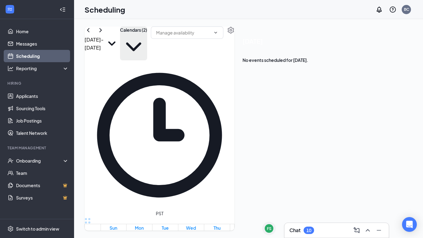
click at [147, 43] on button "Calendars (2)" at bounding box center [133, 44] width 27 height 34
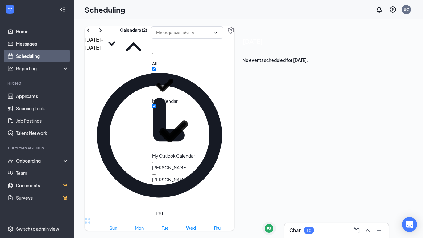
scroll to position [0, 0]
click at [147, 45] on button "Calendars (2)" at bounding box center [133, 44] width 27 height 34
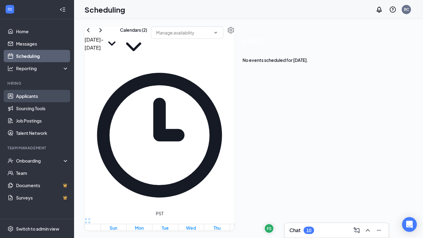
click at [35, 97] on link "Applicants" at bounding box center [42, 96] width 53 height 12
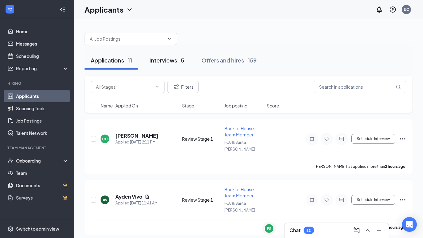
click at [186, 60] on button "Interviews · 5" at bounding box center [166, 60] width 47 height 19
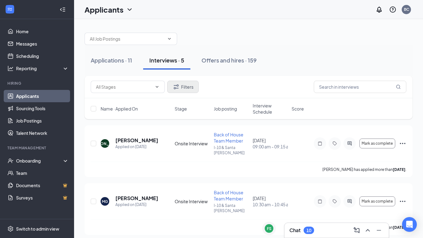
click at [178, 88] on icon "Filter" at bounding box center [176, 87] width 5 height 5
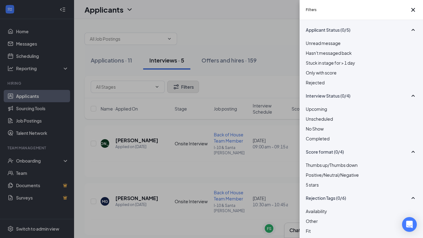
click at [178, 88] on div "Filters Applicant Status (0/5) Unread message Hasn't messaged back Stuck in sta…" at bounding box center [211, 119] width 423 height 238
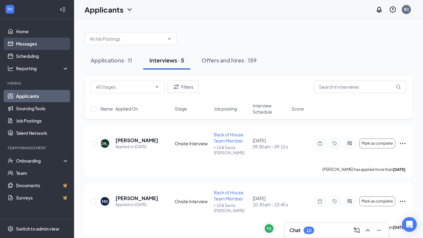
click at [30, 44] on link "Messages" at bounding box center [42, 44] width 53 height 12
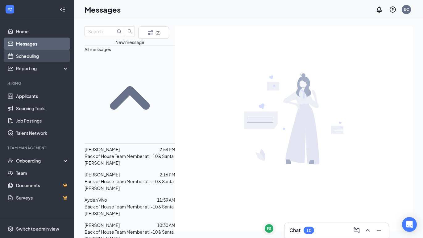
click at [40, 61] on link "Scheduling" at bounding box center [42, 56] width 53 height 12
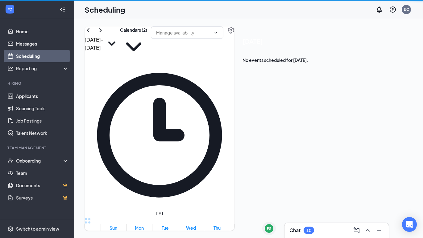
scroll to position [303, 0]
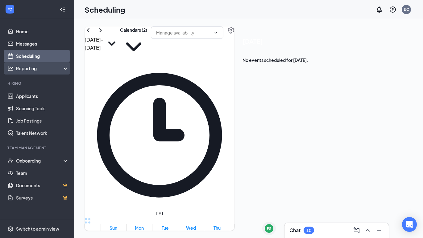
click at [45, 71] on div "Reporting" at bounding box center [42, 68] width 53 height 6
